Goal: Task Accomplishment & Management: Manage account settings

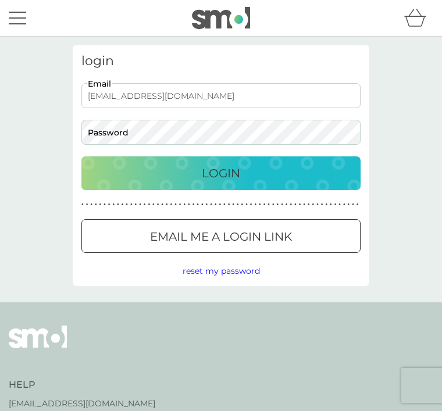
type input "[EMAIL_ADDRESS][DOMAIN_NAME]"
click at [185, 173] on div "Login" at bounding box center [221, 173] width 256 height 19
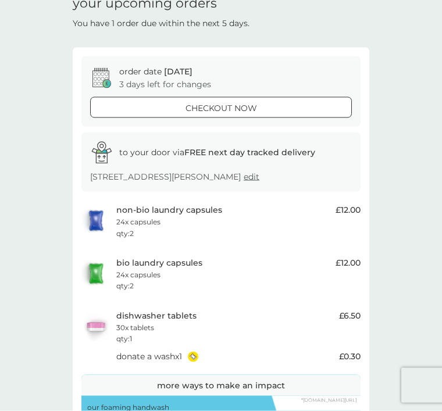
scroll to position [49, 0]
click at [134, 221] on p "24x capsules" at bounding box center [138, 221] width 44 height 11
click at [123, 232] on p "qty : 2" at bounding box center [124, 232] width 17 height 11
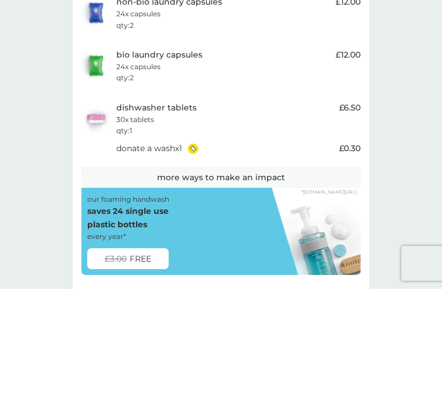
scroll to position [294, 0]
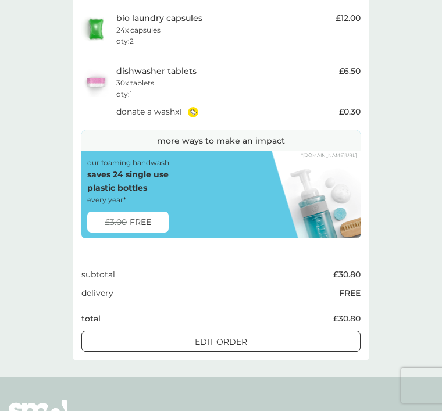
click at [248, 336] on div "edit order" at bounding box center [221, 342] width 278 height 13
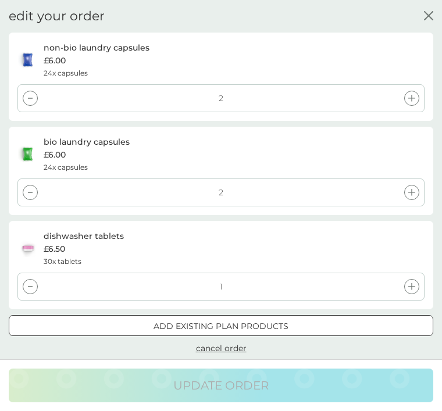
scroll to position [160, 0]
click at [24, 92] on div at bounding box center [30, 98] width 15 height 15
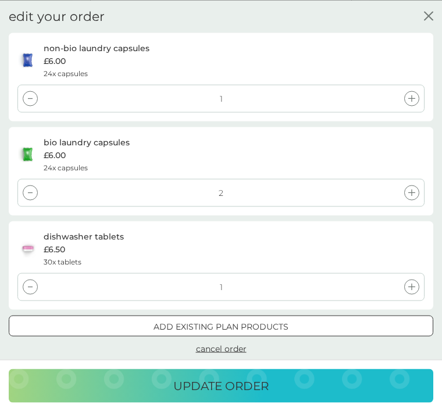
click at [29, 188] on div at bounding box center [30, 192] width 15 height 15
click at [408, 283] on icon at bounding box center [411, 286] width 7 height 7
click at [302, 395] on div "update order" at bounding box center [220, 385] width 401 height 19
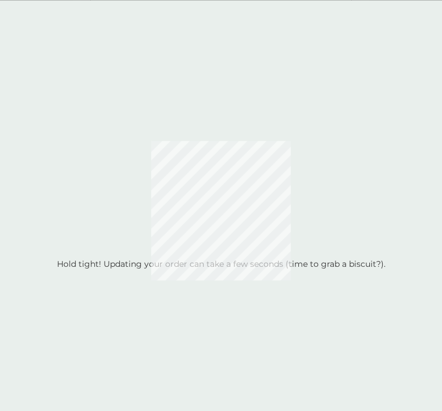
scroll to position [0, 0]
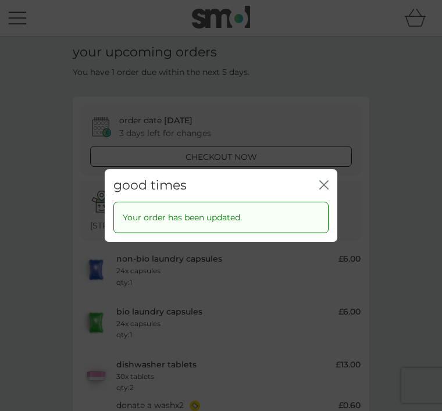
click at [431, 201] on div "good times close Your order has been updated." at bounding box center [221, 205] width 442 height 411
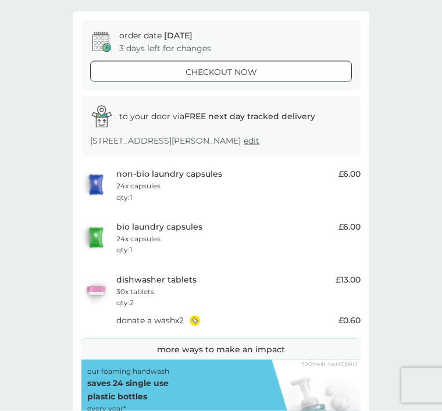
scroll to position [87, 0]
